Goal: Task Accomplishment & Management: Manage account settings

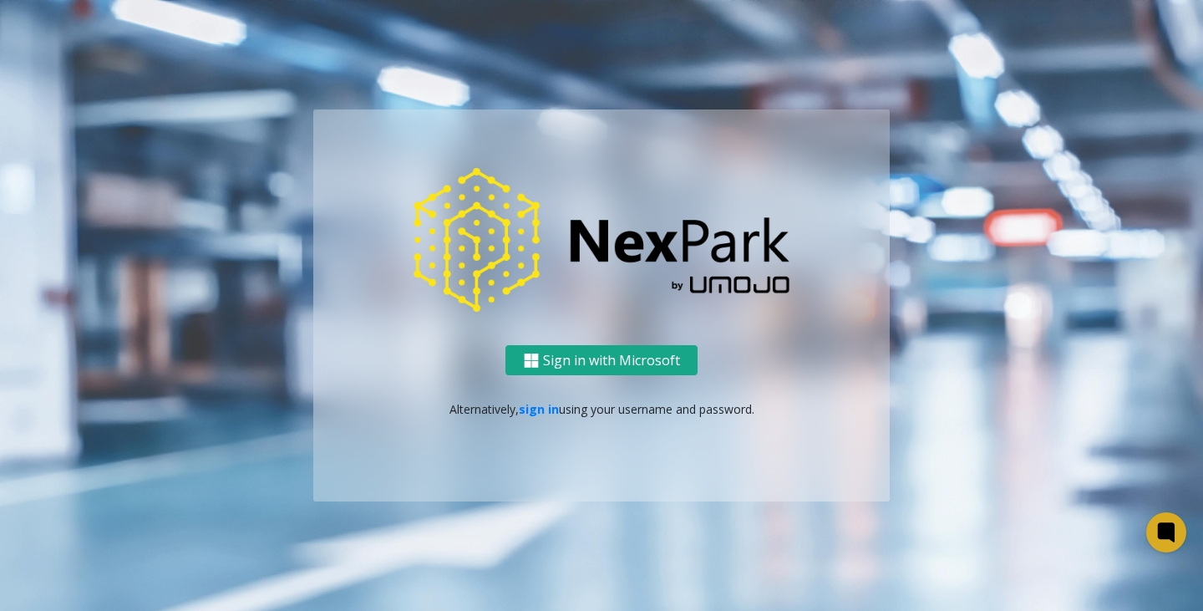
click at [607, 358] on button "Sign in with Microsoft" at bounding box center [601, 360] width 192 height 31
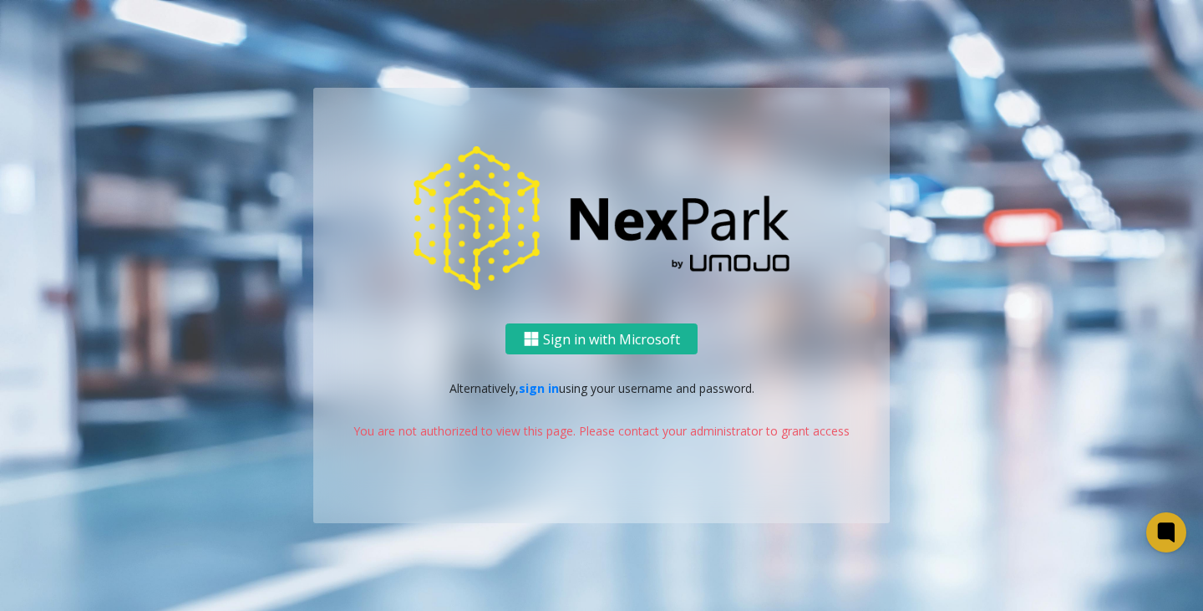
click at [746, 541] on ng-component "Sign in with Microsoft Alternatively, sign in using your username and password.…" at bounding box center [601, 305] width 1203 height 611
click at [556, 567] on ng-component "Sign in with Microsoft Alternatively, sign in using your username and password.…" at bounding box center [601, 305] width 1203 height 611
click at [612, 325] on button "Sign in with Microsoft" at bounding box center [601, 338] width 192 height 31
click at [557, 320] on div "Sign in with Microsoft Alternatively, sign in using your username and password.…" at bounding box center [601, 305] width 577 height 435
click at [560, 332] on button "Sign in with Microsoft" at bounding box center [601, 338] width 192 height 31
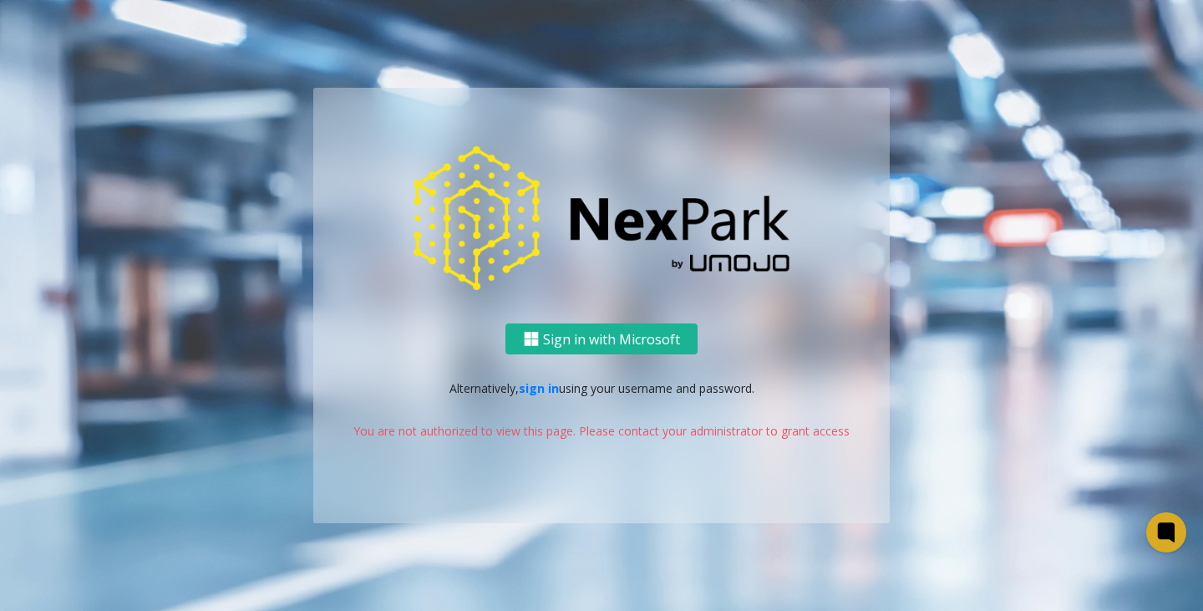
click at [394, 317] on div "Sign in with Microsoft Alternatively, sign in using your username and password.…" at bounding box center [601, 305] width 577 height 435
click at [607, 331] on button "Sign in with Microsoft" at bounding box center [601, 338] width 192 height 31
